Goal: Transaction & Acquisition: Purchase product/service

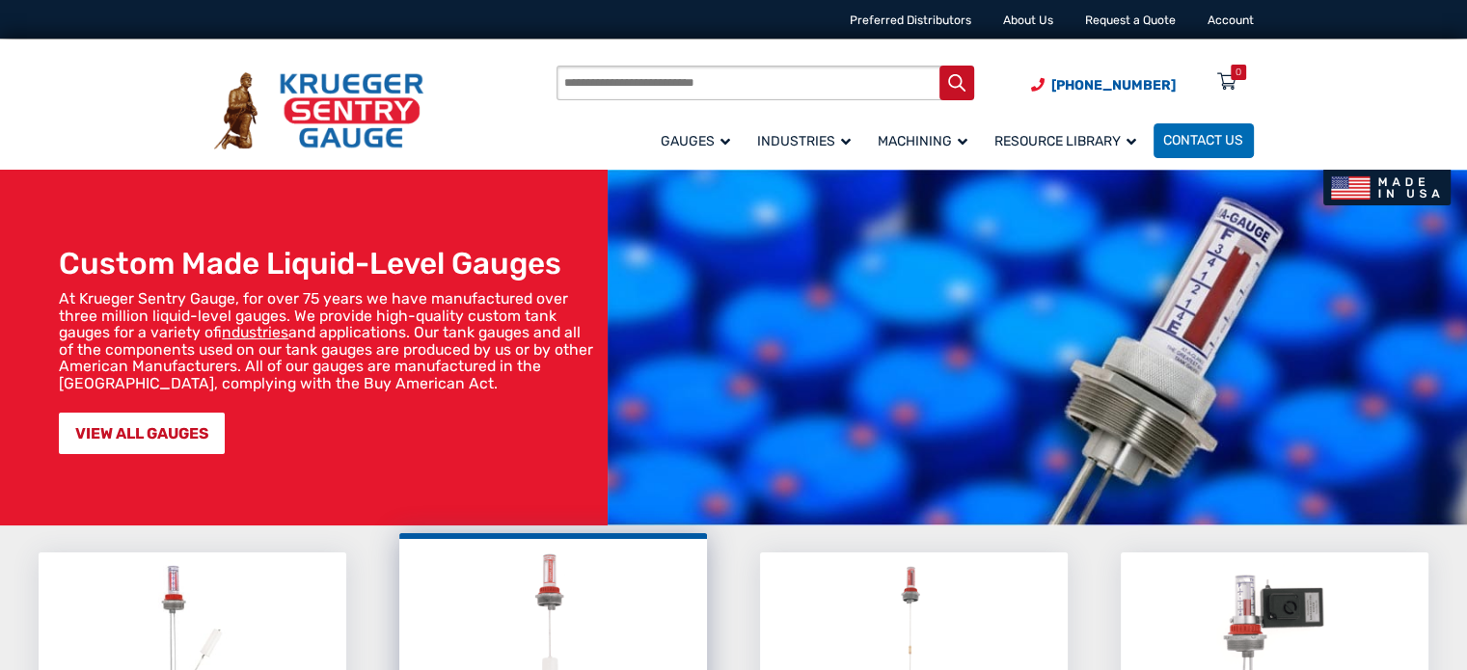
scroll to position [289, 0]
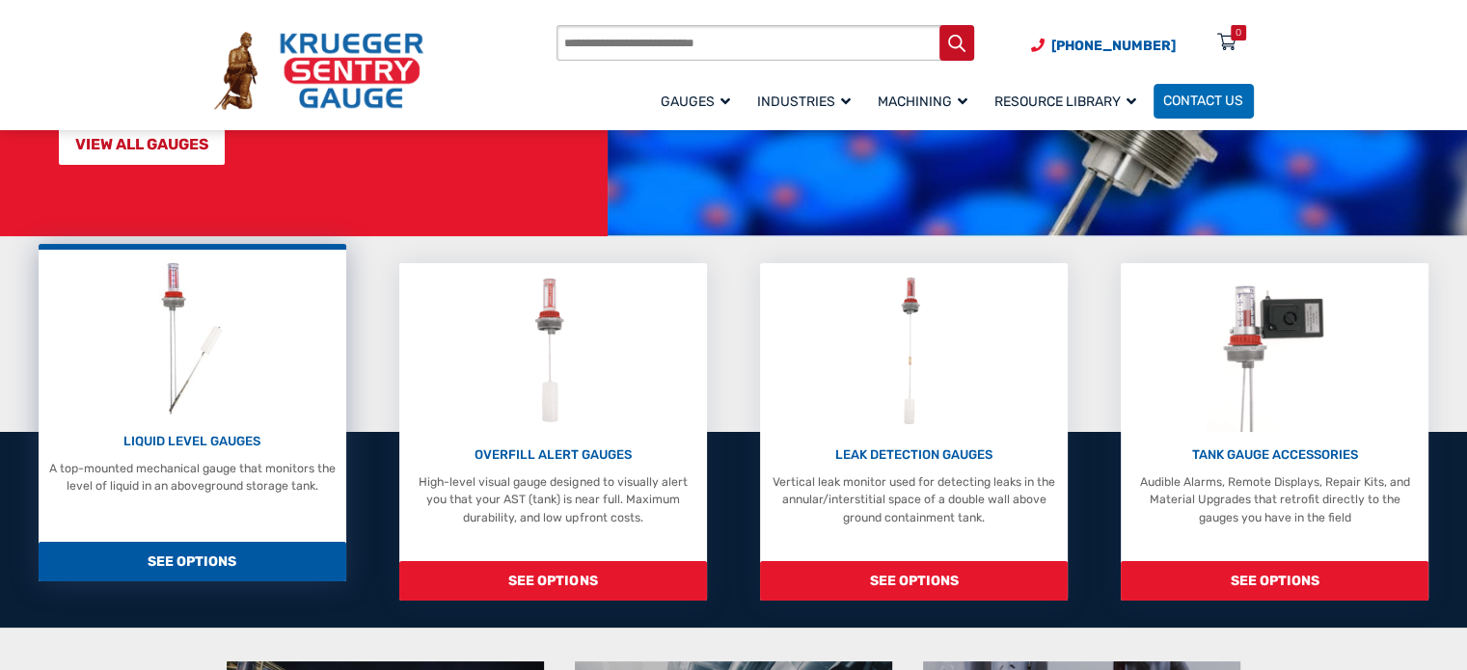
click at [203, 365] on img at bounding box center [193, 338] width 90 height 160
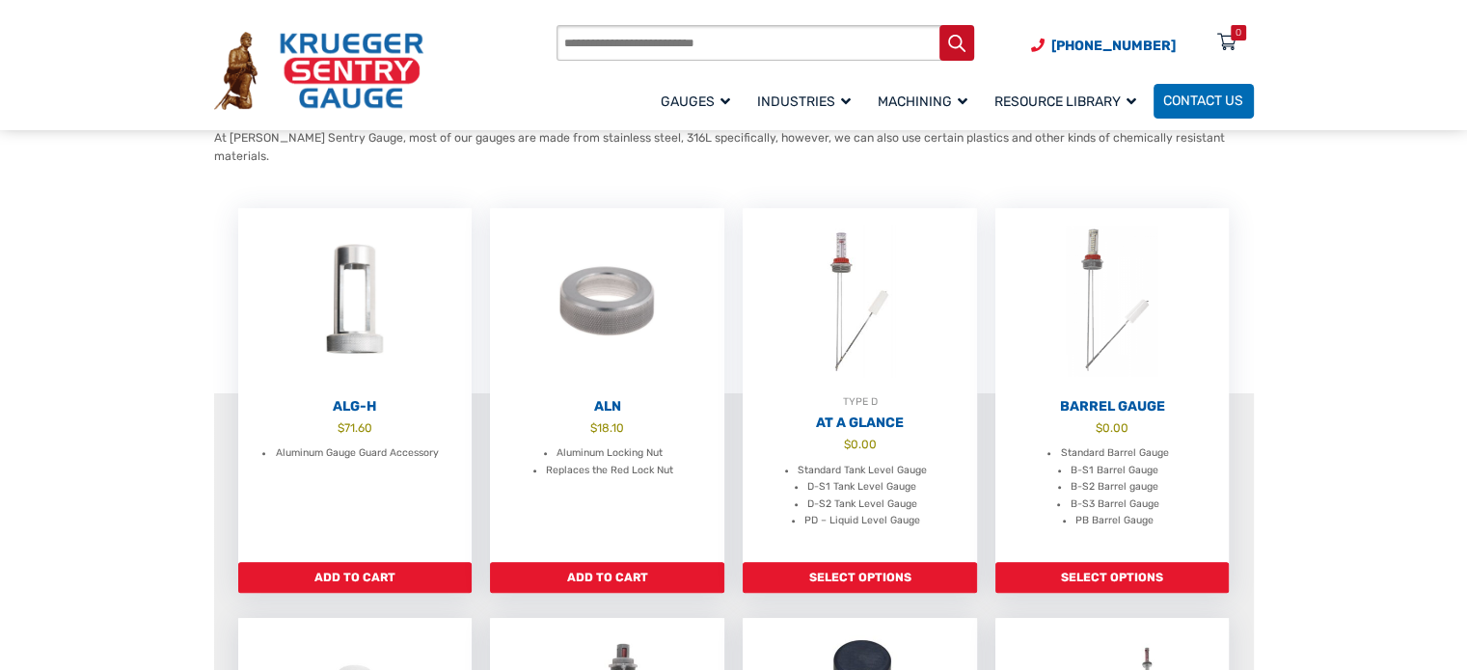
scroll to position [482, 0]
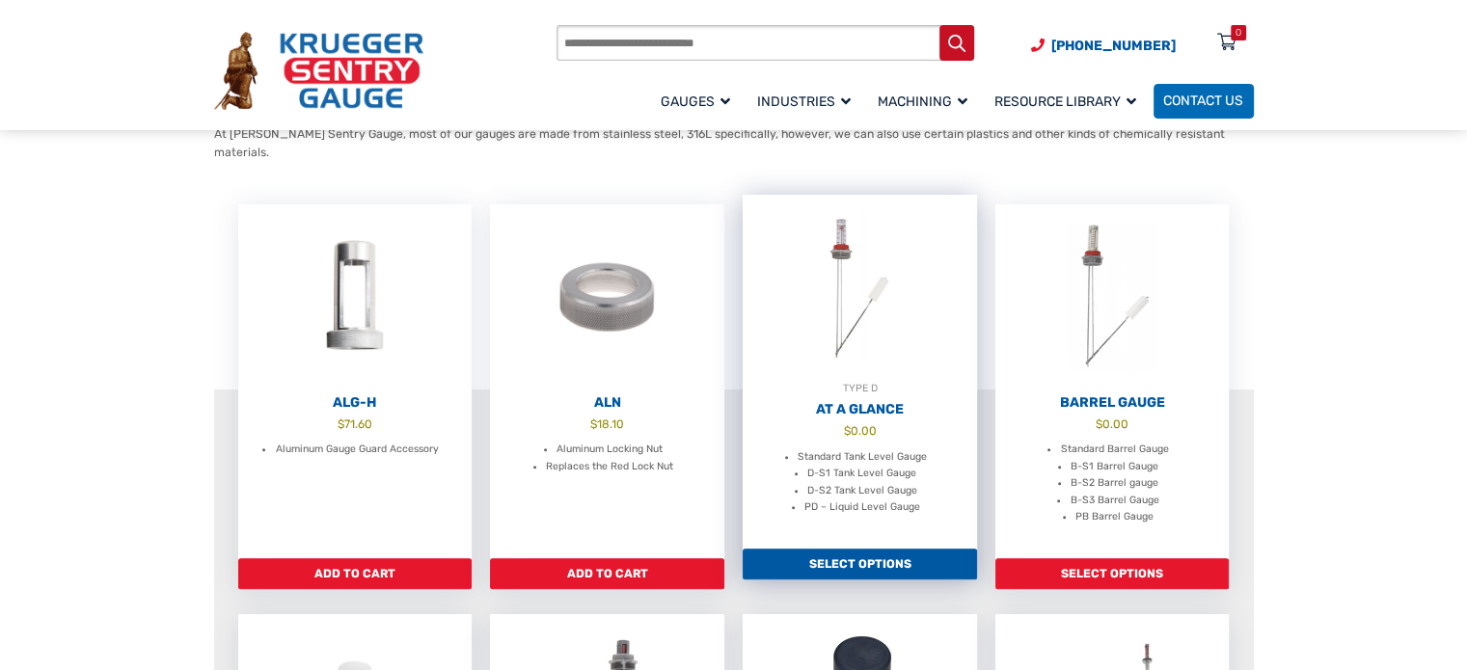
click at [829, 321] on img at bounding box center [860, 288] width 234 height 186
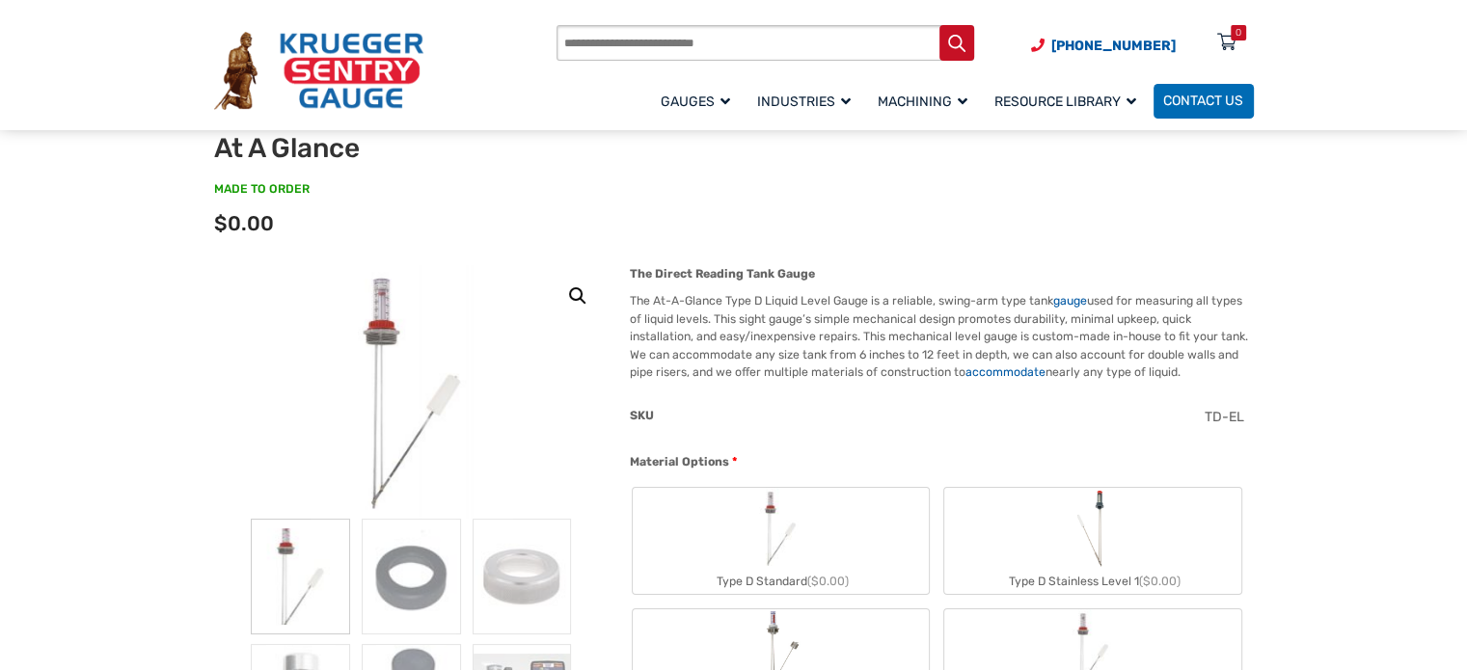
scroll to position [193, 0]
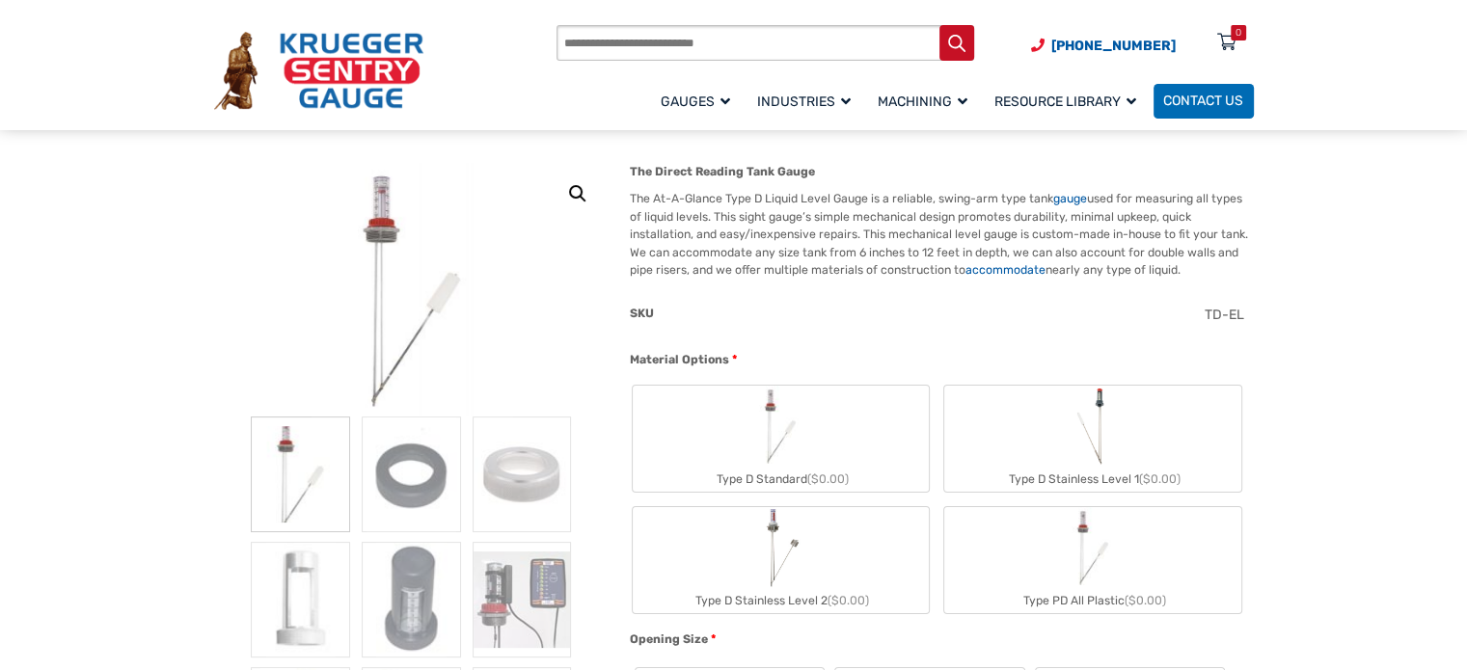
click at [411, 322] on img at bounding box center [412, 290] width 203 height 254
click at [385, 235] on img at bounding box center [412, 290] width 203 height 254
click at [315, 487] on img at bounding box center [300, 475] width 98 height 116
click at [779, 409] on img "Type D Standard" at bounding box center [780, 426] width 81 height 81
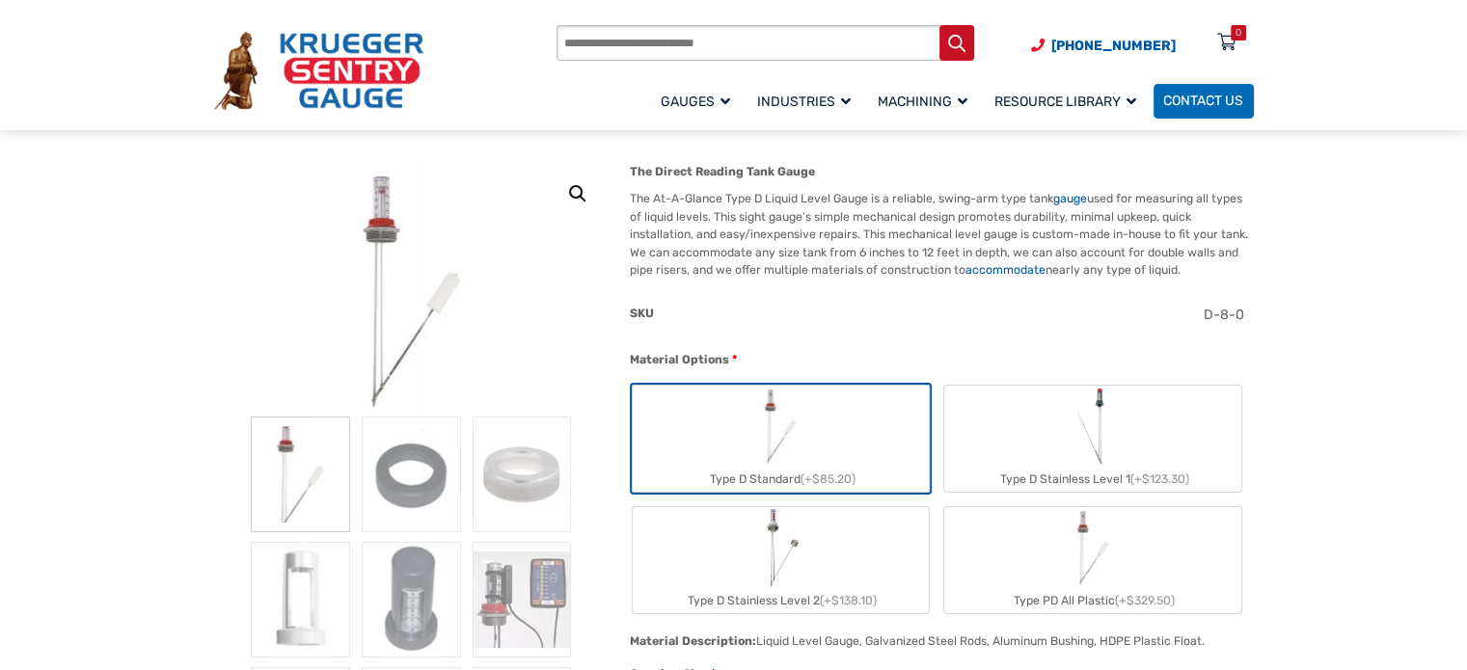
click at [387, 222] on img at bounding box center [412, 290] width 203 height 254
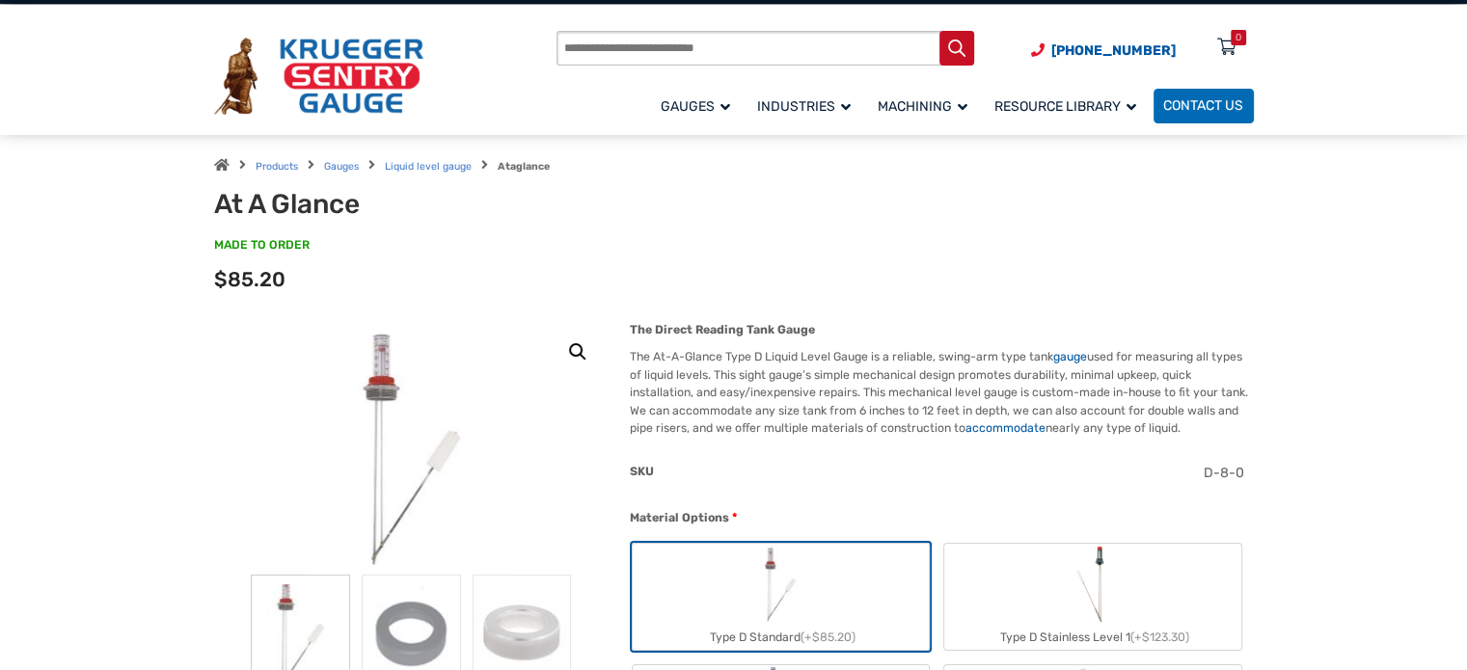
scroll to position [0, 0]
